Goal: Navigation & Orientation: Find specific page/section

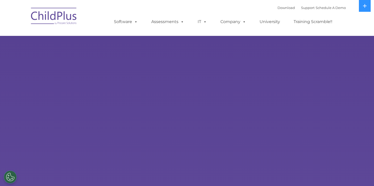
select select "MEDIUM"
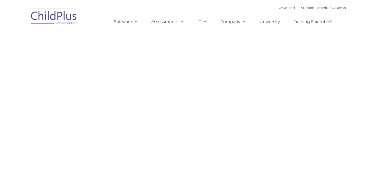
type input ""
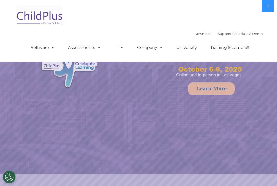
select select "MEDIUM"
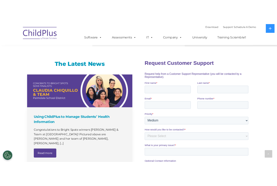
scroll to position [238, 0]
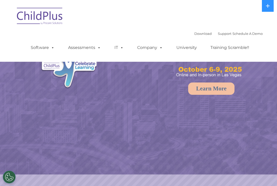
select select "MEDIUM"
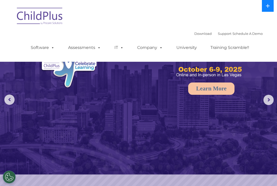
click at [270, 9] on button at bounding box center [268, 6] width 12 height 12
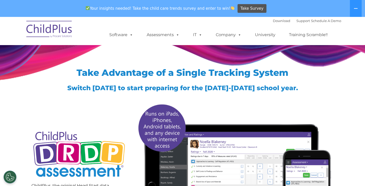
click at [25, 101] on div "Take Advantage of a Single Tracking System Switch [DATE] to start preparing for…" at bounding box center [182, 149] width 317 height 224
click at [14, 93] on div "Take Advantage of a Single Tracking System Switch today to start preparing for …" at bounding box center [182, 149] width 365 height 224
